Goal: Information Seeking & Learning: Learn about a topic

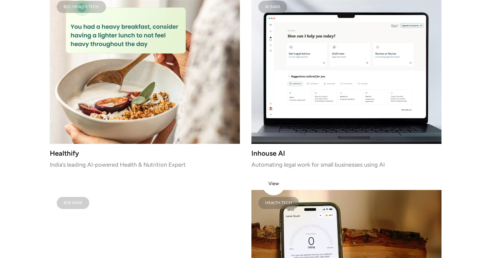
scroll to position [913, 0]
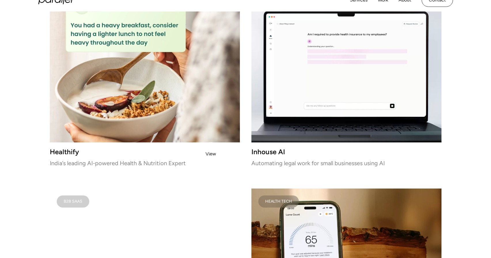
scroll to position [790, 0]
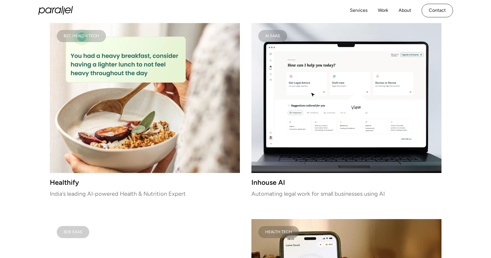
click at [363, 92] on video at bounding box center [346, 98] width 190 height 150
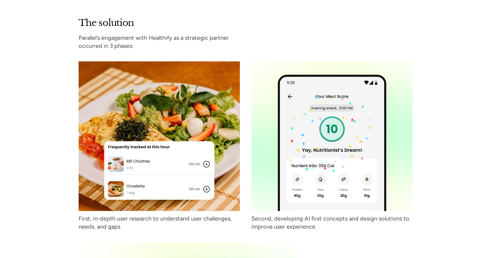
scroll to position [1123, 0]
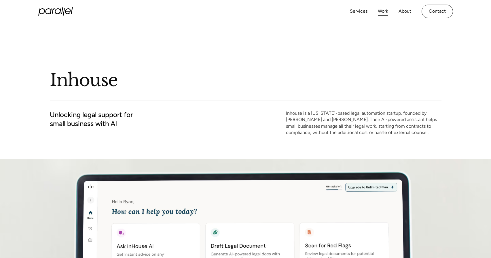
click at [381, 14] on link "Work" at bounding box center [383, 11] width 10 height 8
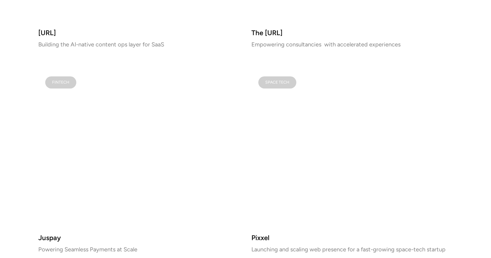
scroll to position [630, 0]
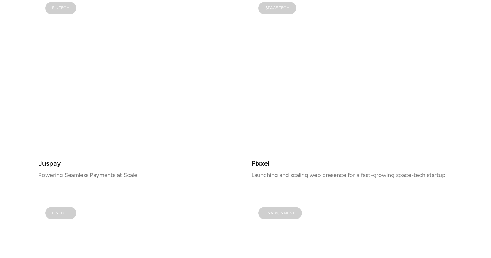
click at [139, 97] on video at bounding box center [138, 74] width 201 height 159
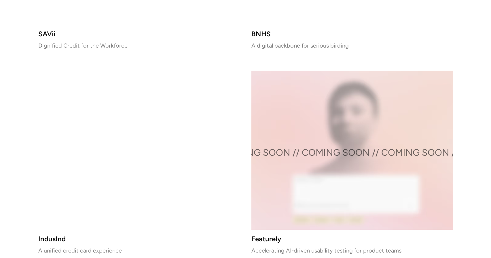
scroll to position [1001, 0]
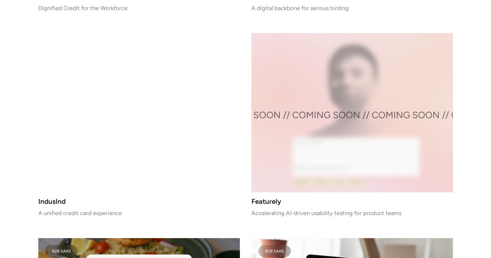
click at [152, 149] on video at bounding box center [138, 112] width 201 height 159
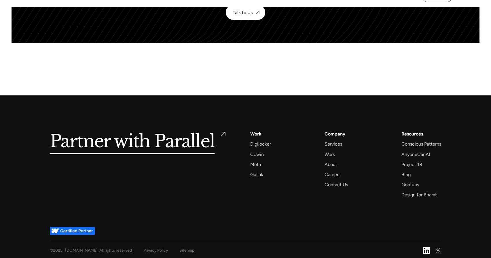
scroll to position [2429, 0]
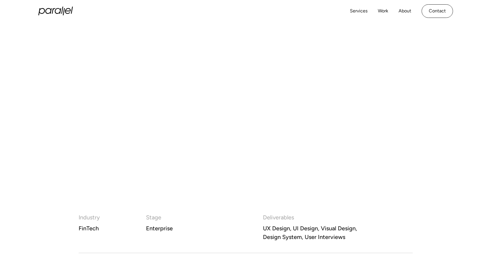
scroll to position [176, 0]
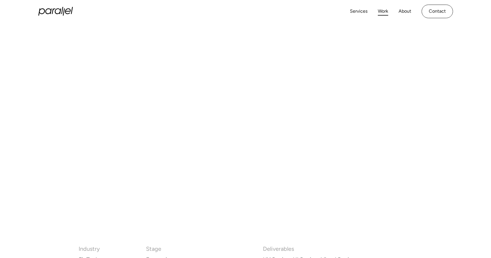
click at [381, 12] on link "Work" at bounding box center [383, 11] width 10 height 8
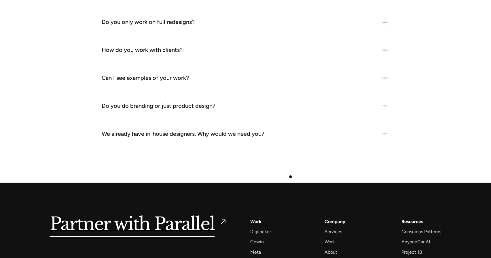
scroll to position [1822, 0]
